Goal: Information Seeking & Learning: Learn about a topic

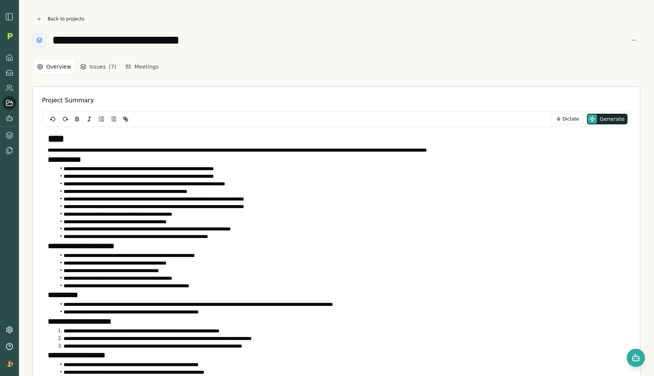
click at [8, 101] on icon at bounding box center [10, 103] width 8 height 8
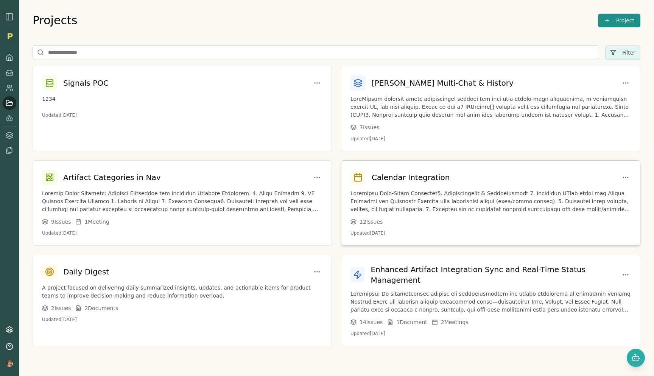
click at [414, 189] on div "Calendar Integration 12 Issue s Updated [DATE]" at bounding box center [490, 203] width 299 height 84
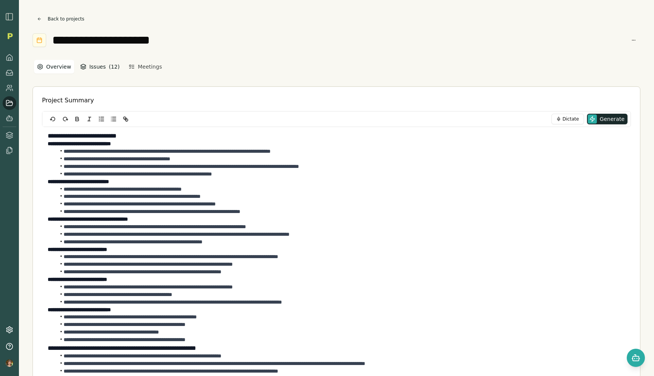
click at [87, 65] on button "Issues ( 12 )" at bounding box center [99, 67] width 45 height 14
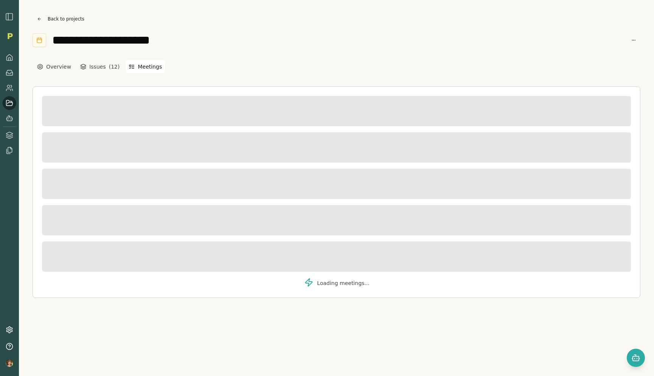
click at [148, 70] on button "Meetings" at bounding box center [145, 67] width 39 height 14
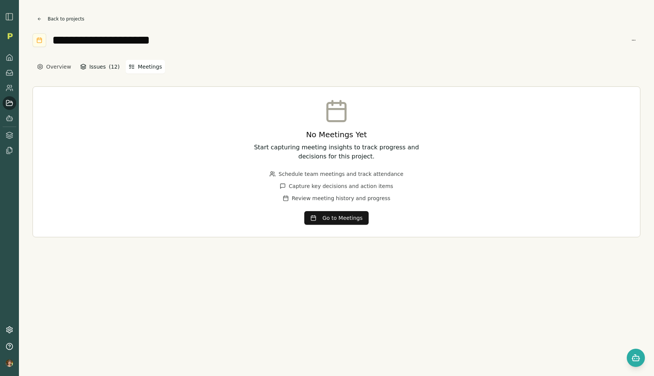
click at [88, 64] on button "Issues ( 12 )" at bounding box center [99, 67] width 45 height 14
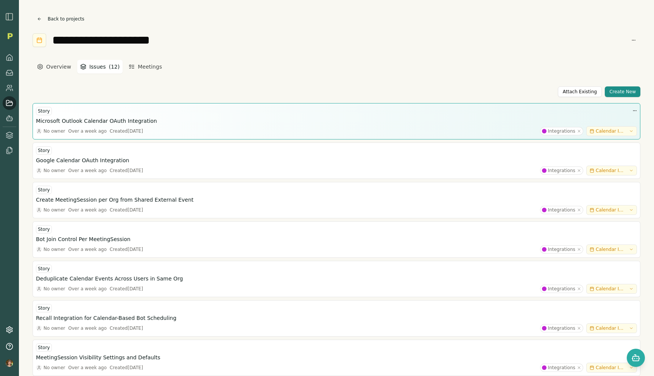
click at [117, 129] on div "Created [DATE]" at bounding box center [126, 131] width 33 height 6
click at [118, 119] on h3 "Microsoft Outlook Calendar OAuth Integration" at bounding box center [96, 121] width 121 height 8
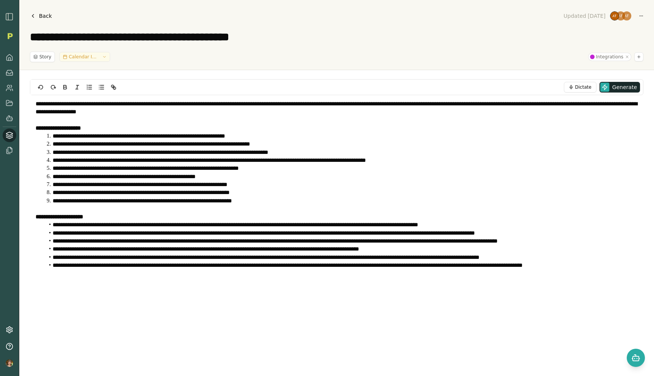
click at [89, 54] on span "Calendar Integration" at bounding box center [84, 57] width 30 height 6
click at [190, 56] on div "Story Calendar Integration Integrations" at bounding box center [337, 56] width 614 height 11
click at [37, 17] on link "Back" at bounding box center [41, 16] width 22 height 11
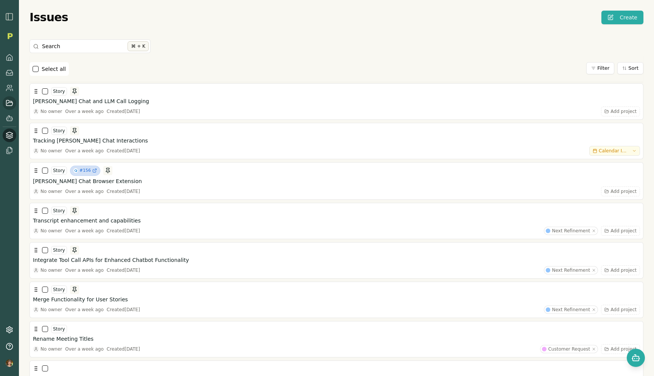
click at [8, 108] on link at bounding box center [10, 103] width 14 height 14
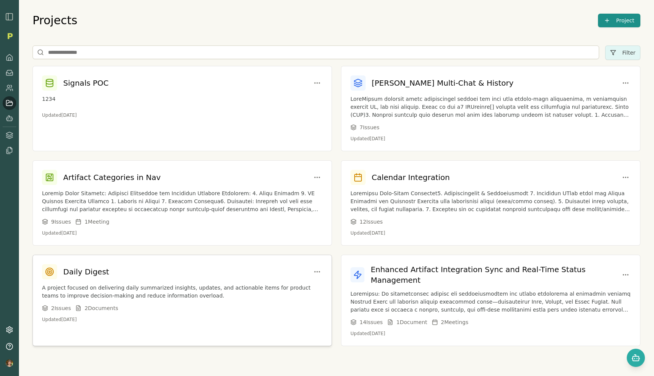
click at [126, 290] on p "A project focused on delivering daily summarized insights, updates, and actiona…" at bounding box center [182, 292] width 281 height 16
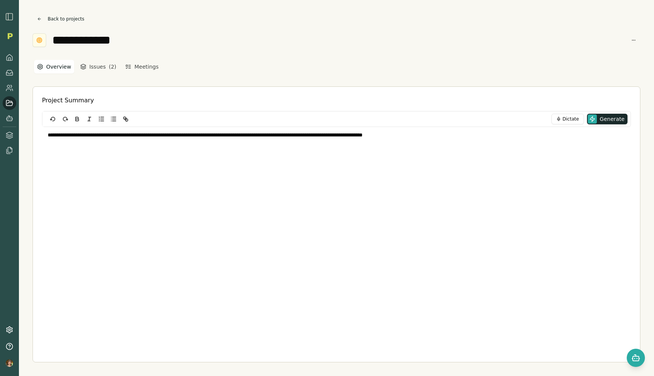
click at [63, 12] on div "**********" at bounding box center [336, 188] width 635 height 376
click at [61, 19] on button "Back to projects" at bounding box center [61, 19] width 56 height 11
